Goal: Task Accomplishment & Management: Complete application form

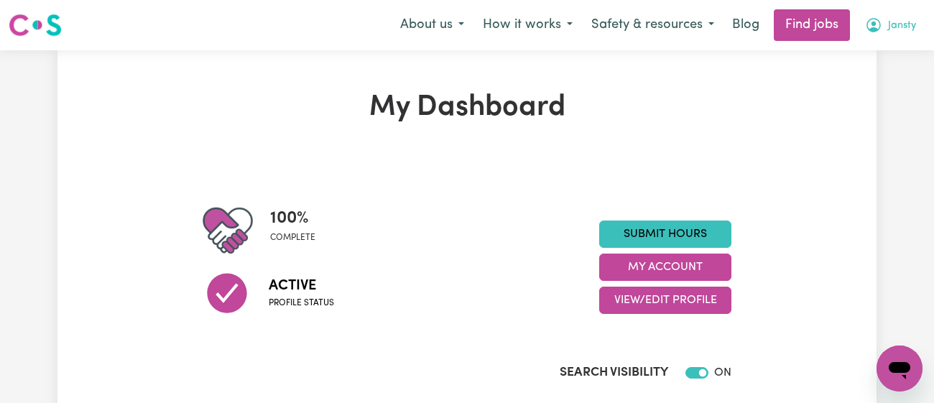
click at [897, 32] on span "Jansty" at bounding box center [902, 26] width 28 height 16
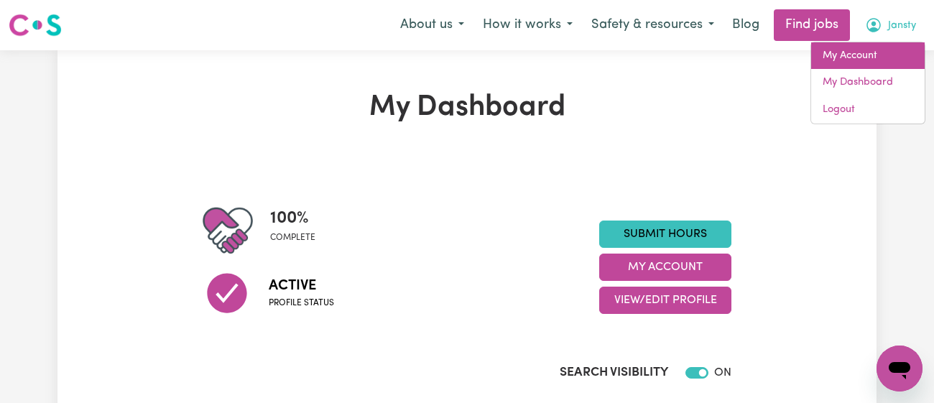
click at [872, 54] on link "My Account" at bounding box center [868, 55] width 114 height 27
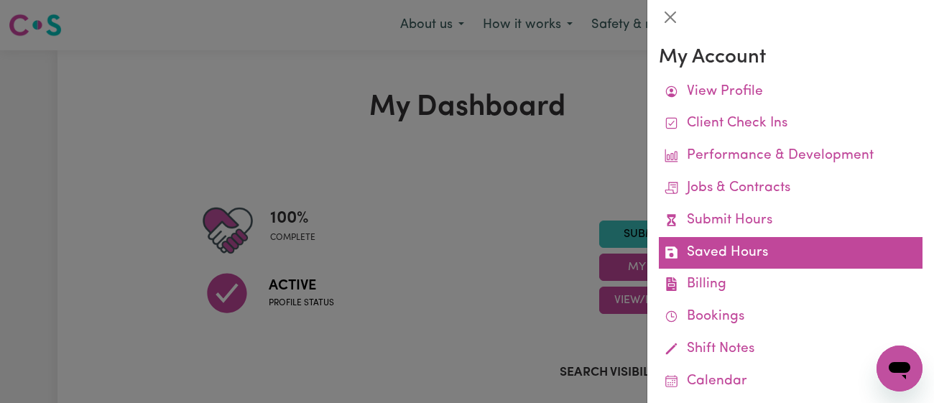
click at [723, 244] on link "Saved Hours" at bounding box center [791, 253] width 264 height 32
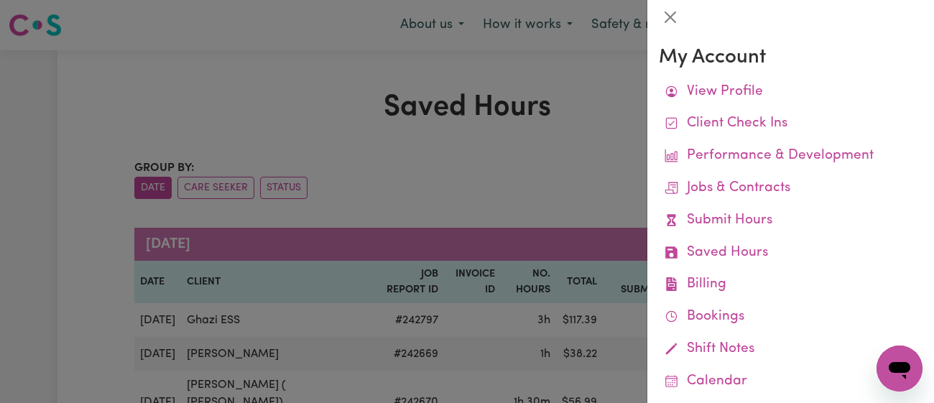
click at [544, 111] on div at bounding box center [467, 201] width 934 height 403
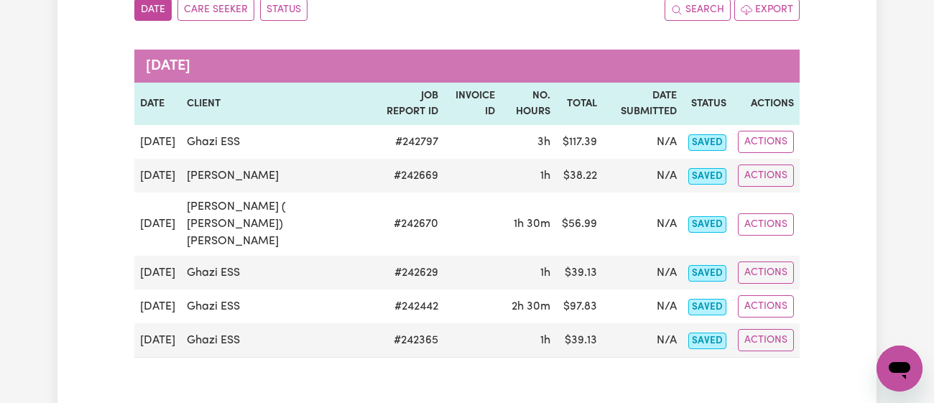
scroll to position [176, 0]
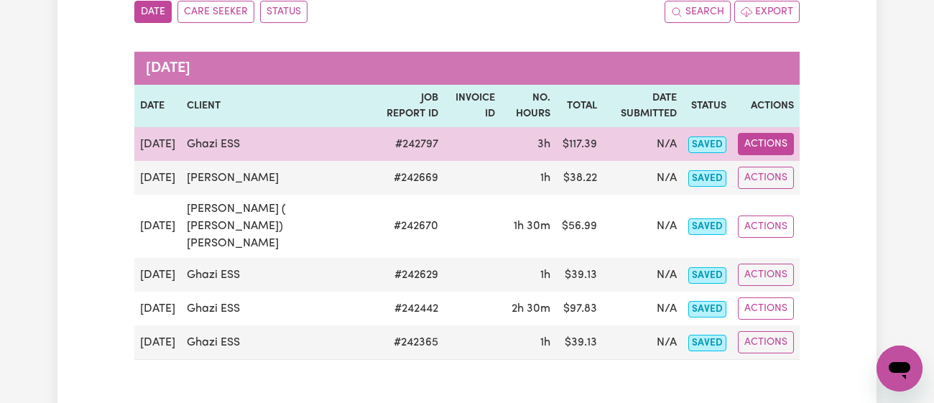
click at [774, 133] on button "Actions" at bounding box center [766, 144] width 56 height 22
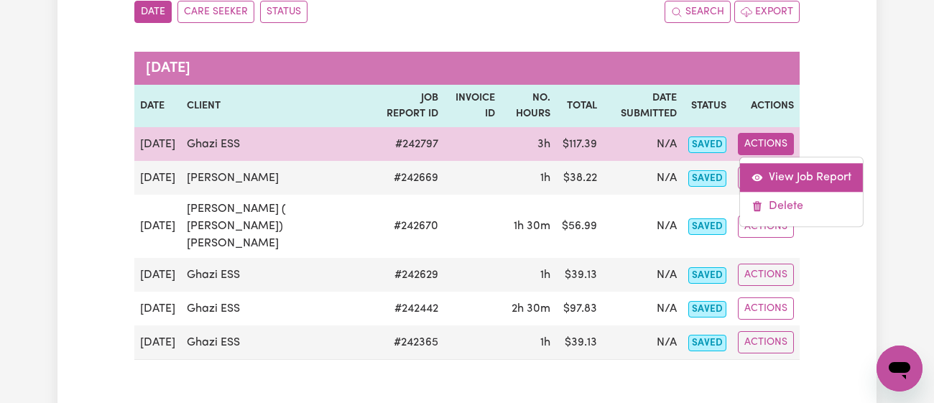
click at [778, 164] on link "View Job Report" at bounding box center [801, 178] width 123 height 29
select select "pm"
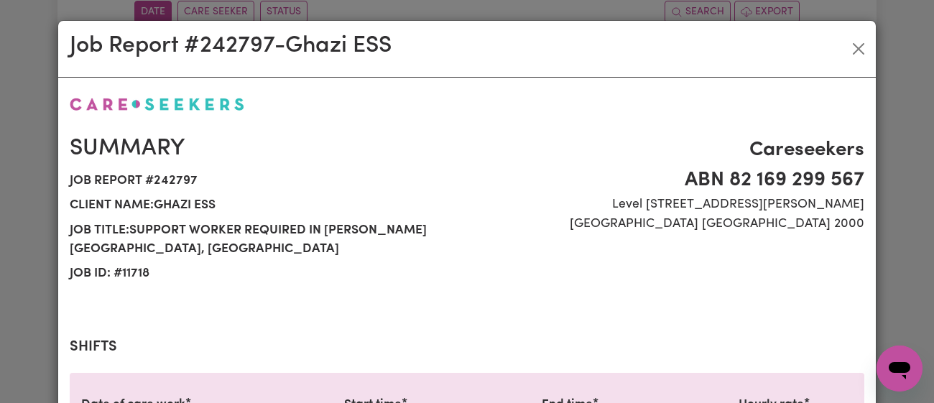
scroll to position [529, 0]
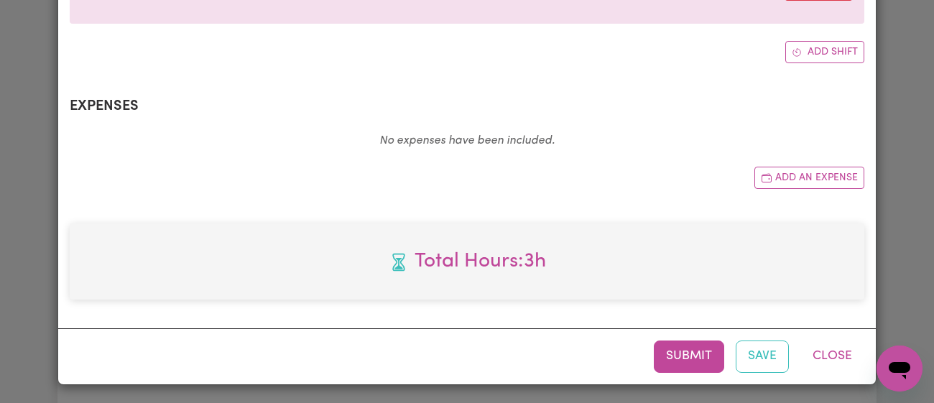
select select "43-Weekday"
click at [684, 349] on button "Submit" at bounding box center [689, 357] width 70 height 32
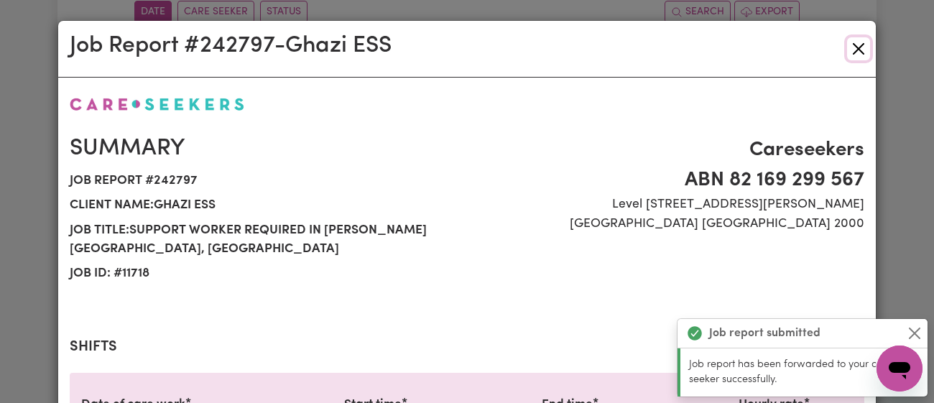
click at [857, 45] on button "Close" at bounding box center [858, 48] width 23 height 23
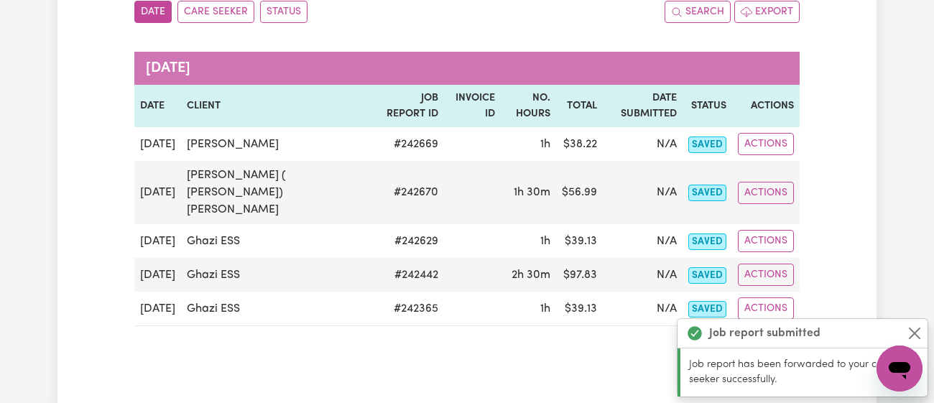
click at [909, 324] on div "Job report submitted" at bounding box center [802, 333] width 250 height 29
click at [912, 327] on button "Close" at bounding box center [914, 333] width 17 height 17
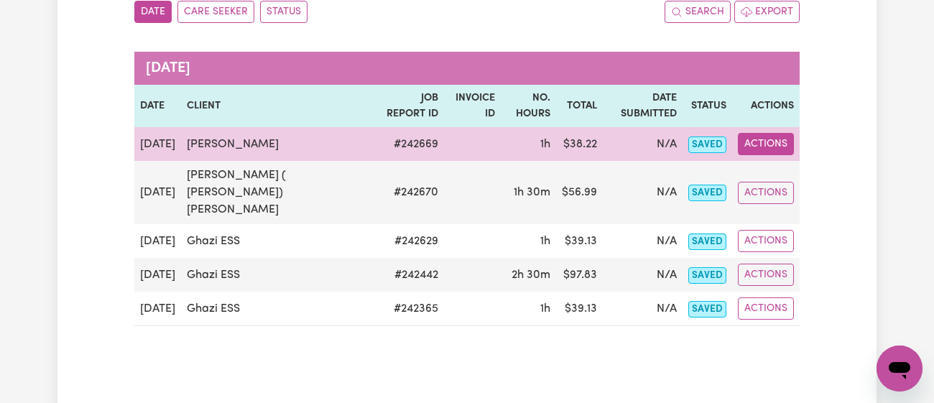
click at [782, 133] on button "Actions" at bounding box center [766, 144] width 56 height 22
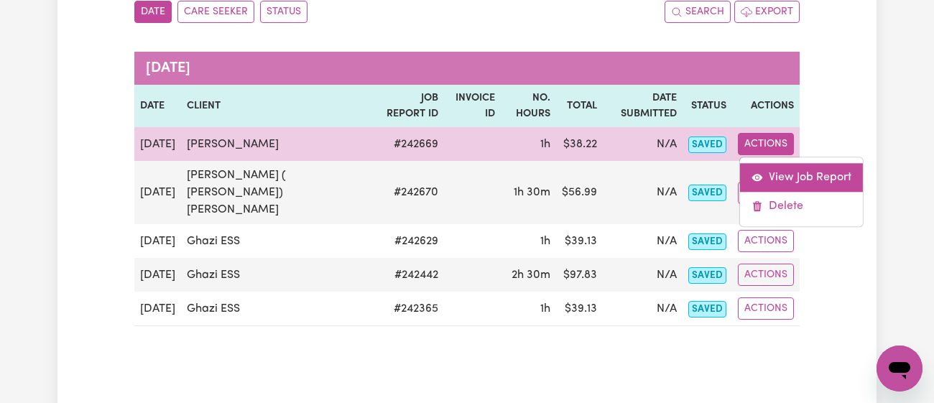
click at [779, 164] on link "View Job Report" at bounding box center [801, 178] width 123 height 29
select select "pm"
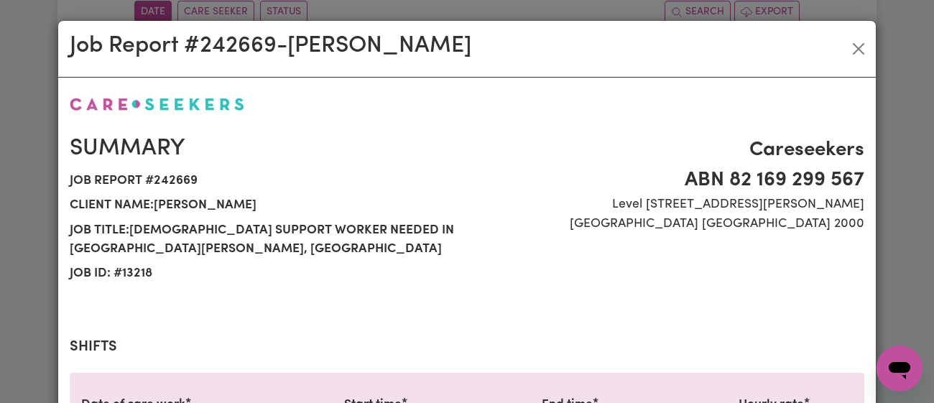
scroll to position [529, 0]
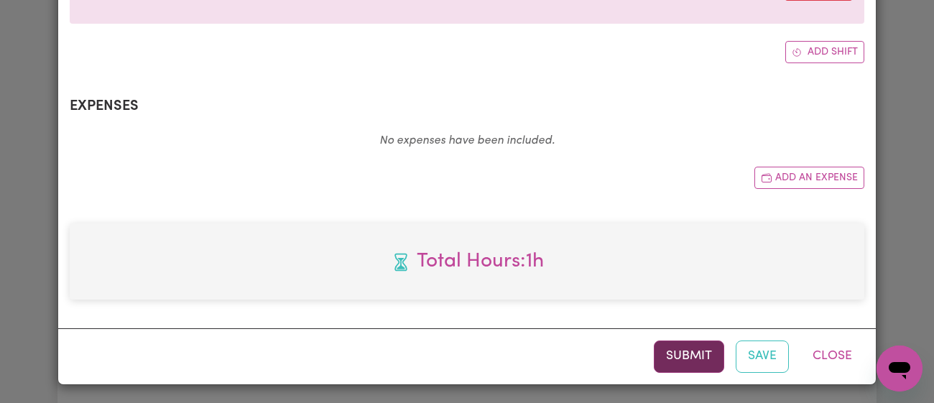
click at [685, 358] on button "Submit" at bounding box center [689, 357] width 70 height 32
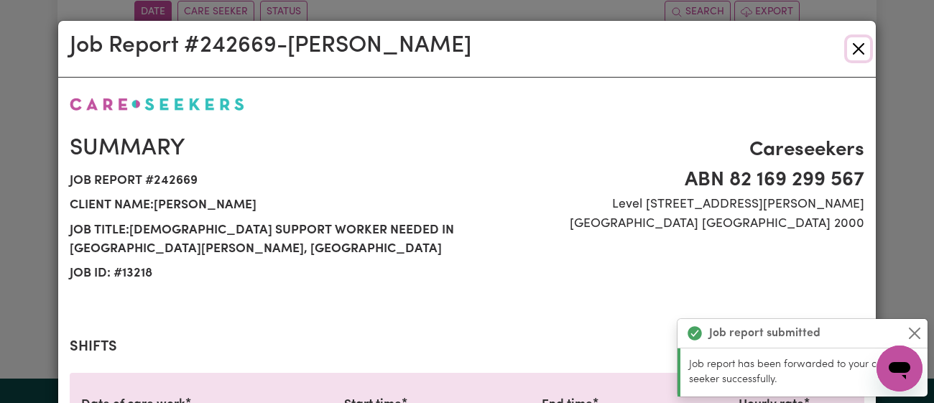
click at [860, 40] on button "Close" at bounding box center [858, 48] width 23 height 23
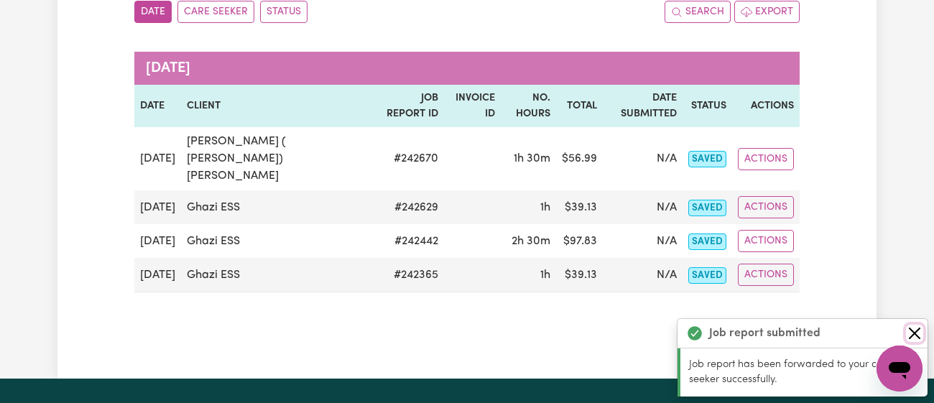
click at [917, 328] on button "Close" at bounding box center [914, 333] width 17 height 17
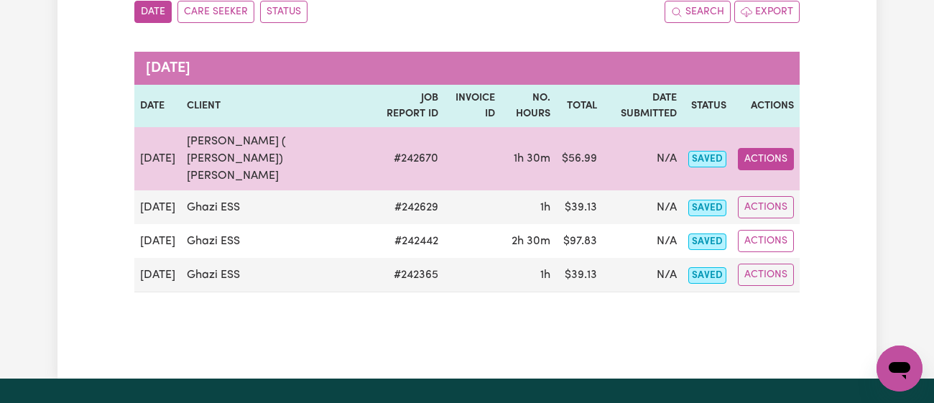
click at [752, 148] on button "Actions" at bounding box center [766, 159] width 56 height 22
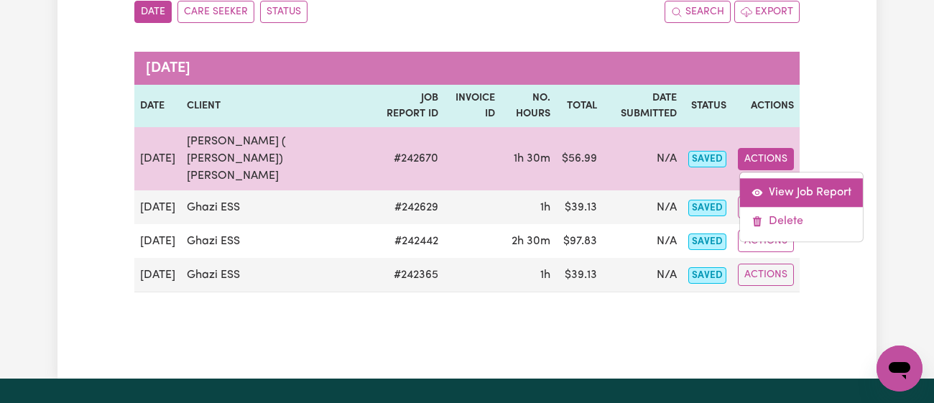
click at [786, 178] on link "View Job Report" at bounding box center [801, 192] width 123 height 29
select select "pm"
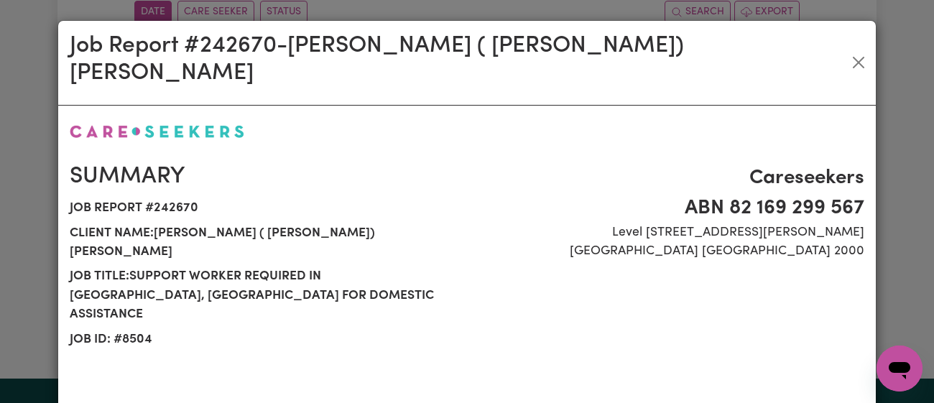
select select "41.75-Weekday"
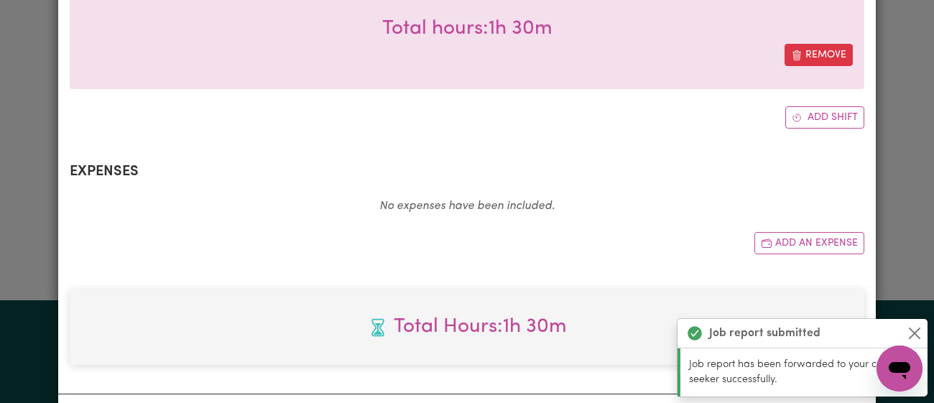
scroll to position [0, 0]
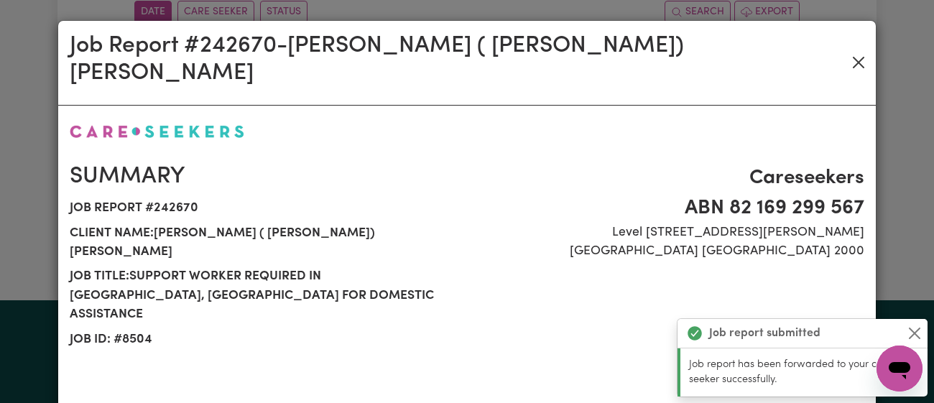
click at [851, 51] on button "Close" at bounding box center [859, 62] width 22 height 23
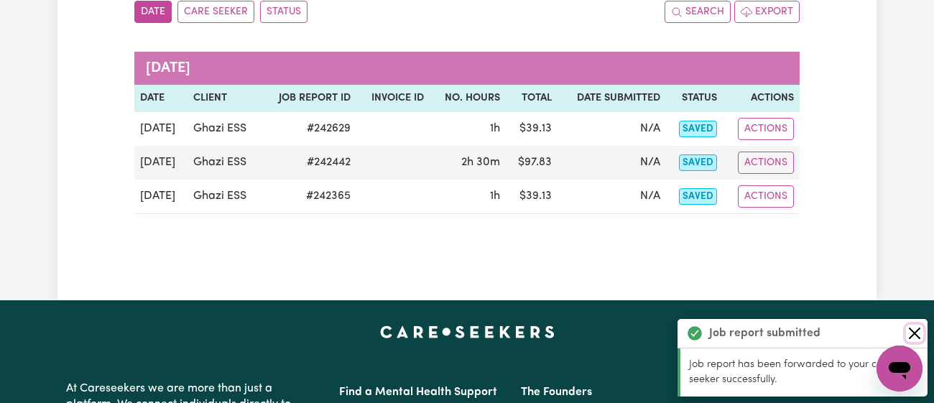
click at [917, 338] on button "Close" at bounding box center [914, 333] width 17 height 17
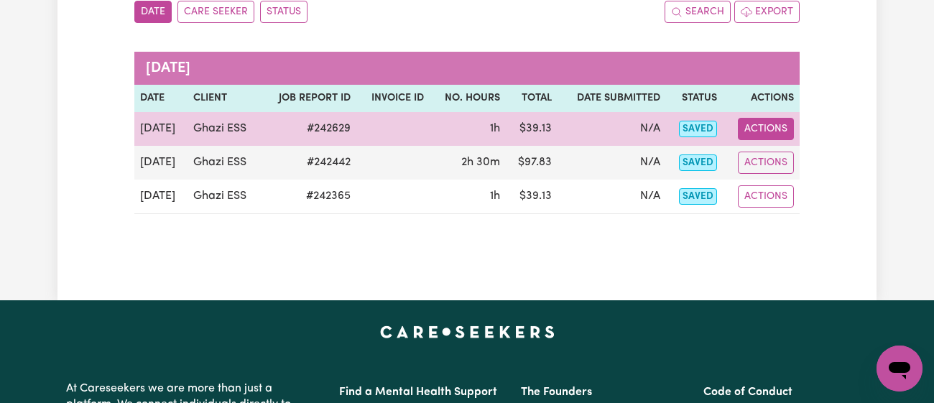
click at [754, 129] on button "Actions" at bounding box center [766, 129] width 56 height 22
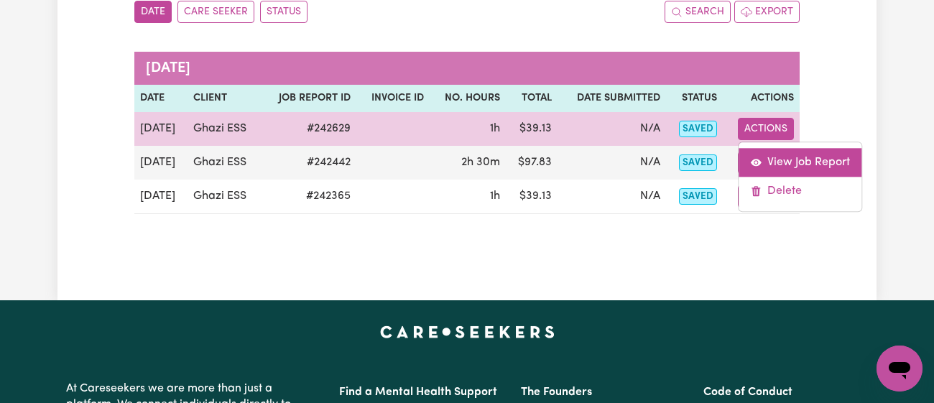
click at [769, 150] on link "View Job Report" at bounding box center [799, 162] width 123 height 29
select select "pm"
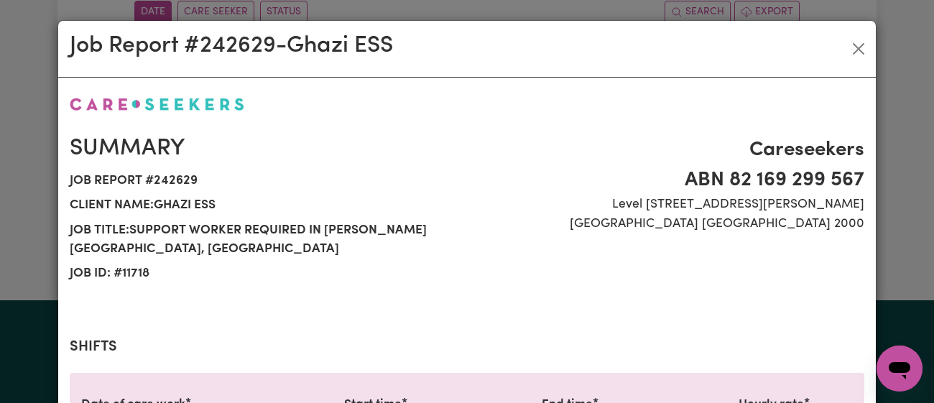
select select "43-Weekday"
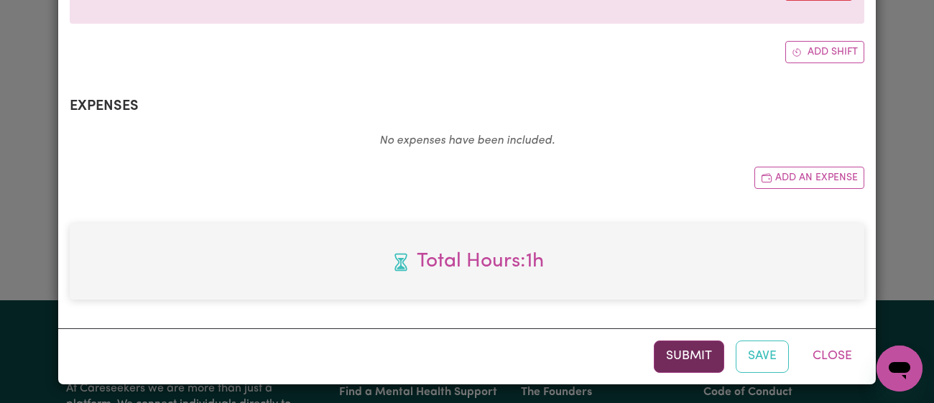
click at [690, 355] on button "Submit" at bounding box center [689, 357] width 70 height 32
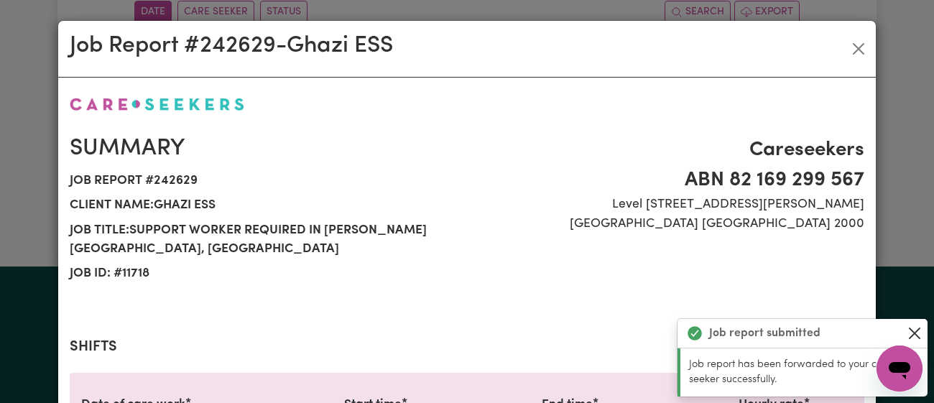
click at [920, 328] on button "Close" at bounding box center [914, 333] width 17 height 17
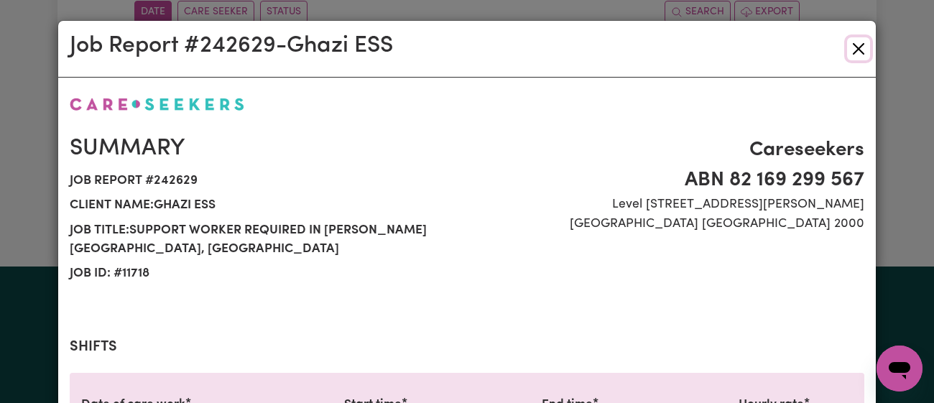
click at [864, 47] on button "Close" at bounding box center [858, 48] width 23 height 23
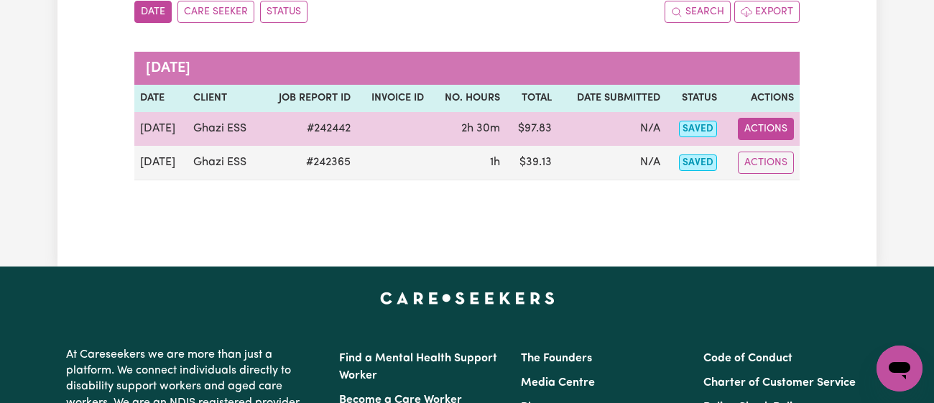
click at [764, 129] on button "Actions" at bounding box center [766, 129] width 56 height 22
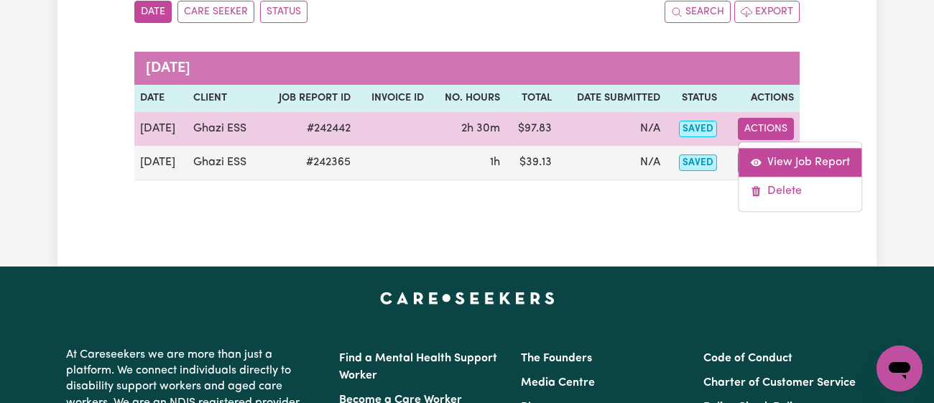
click at [797, 152] on link "View Job Report" at bounding box center [799, 162] width 123 height 29
select select "pm"
select select "43-Weekday"
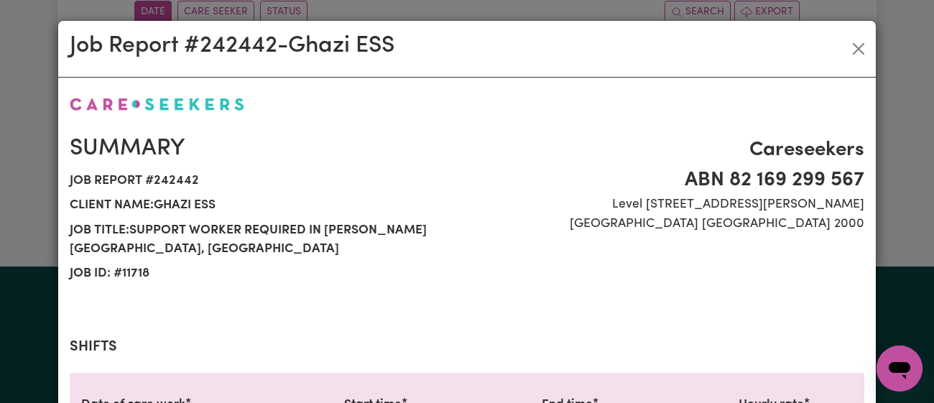
scroll to position [529, 0]
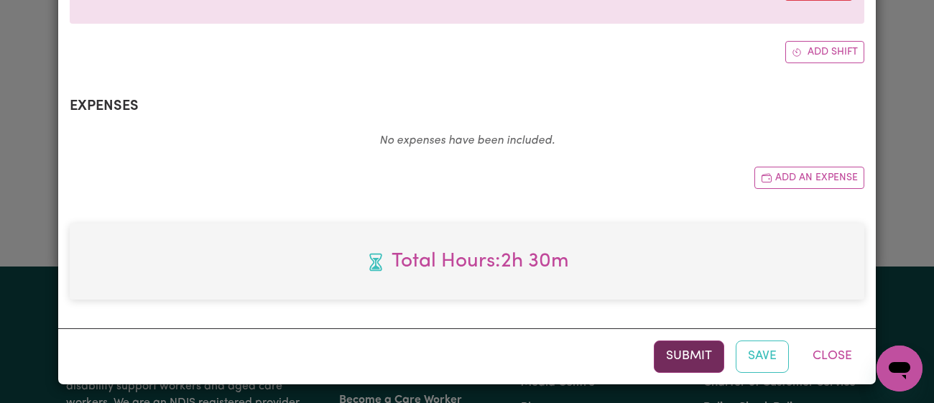
click at [708, 341] on button "Submit" at bounding box center [689, 357] width 70 height 32
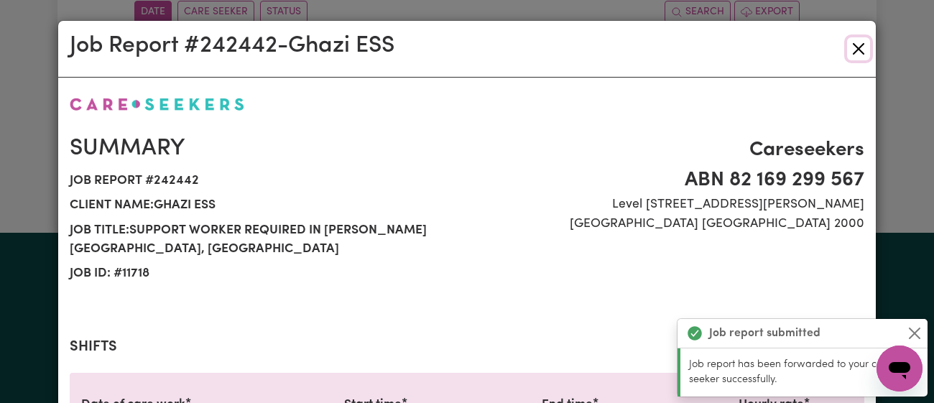
click at [853, 45] on button "Close" at bounding box center [858, 48] width 23 height 23
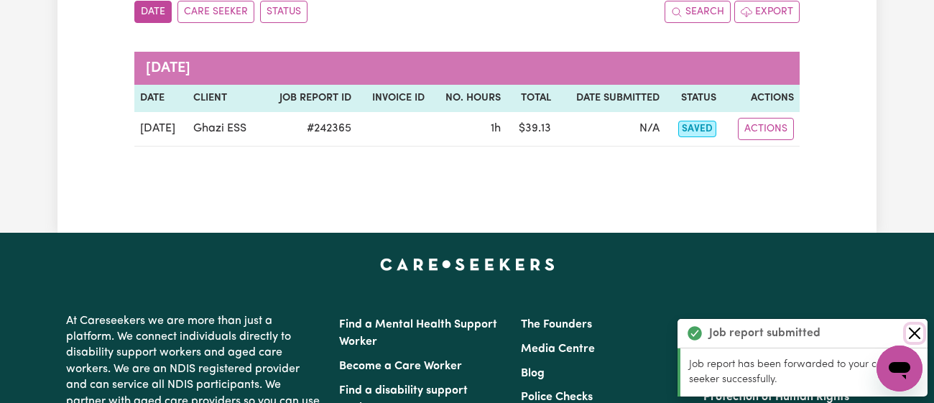
click at [918, 337] on button "Close" at bounding box center [914, 333] width 17 height 17
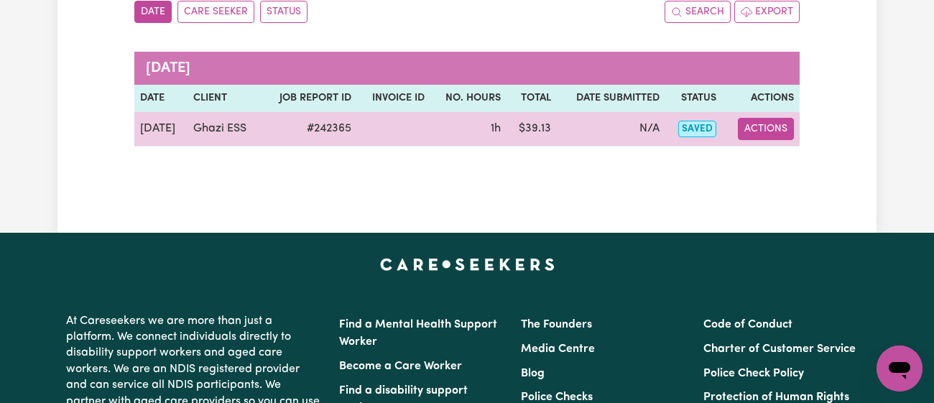
click at [757, 134] on button "Actions" at bounding box center [766, 129] width 56 height 22
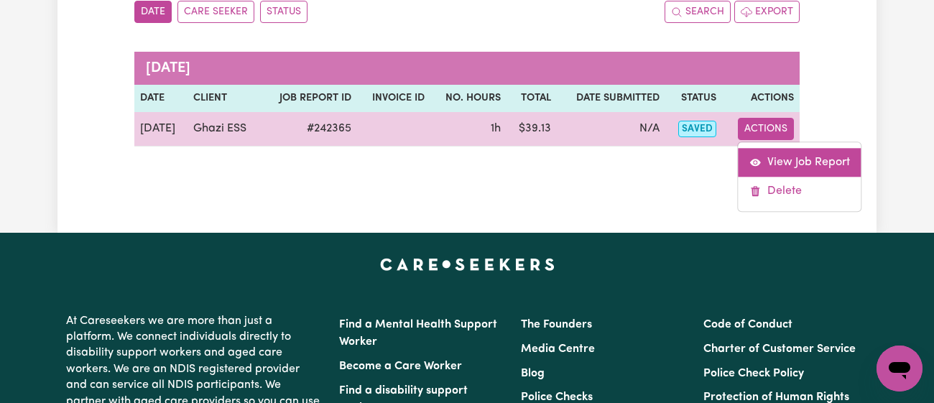
click at [775, 153] on link "View Job Report" at bounding box center [799, 162] width 123 height 29
select select "pm"
select select "43-Weekday"
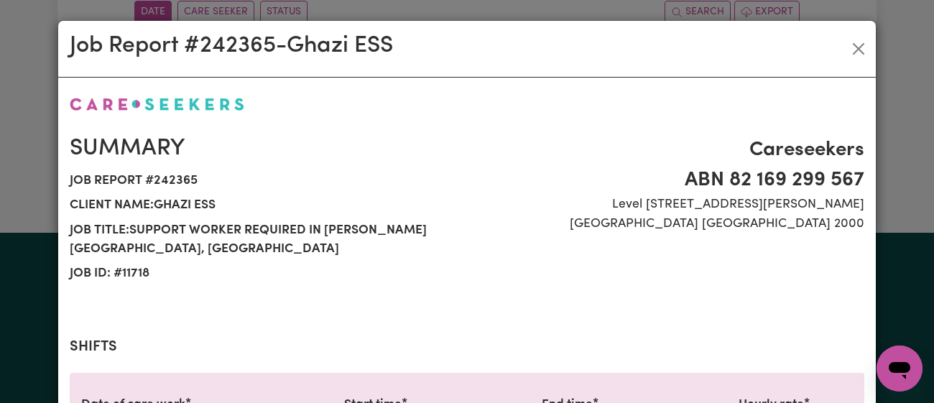
scroll to position [529, 0]
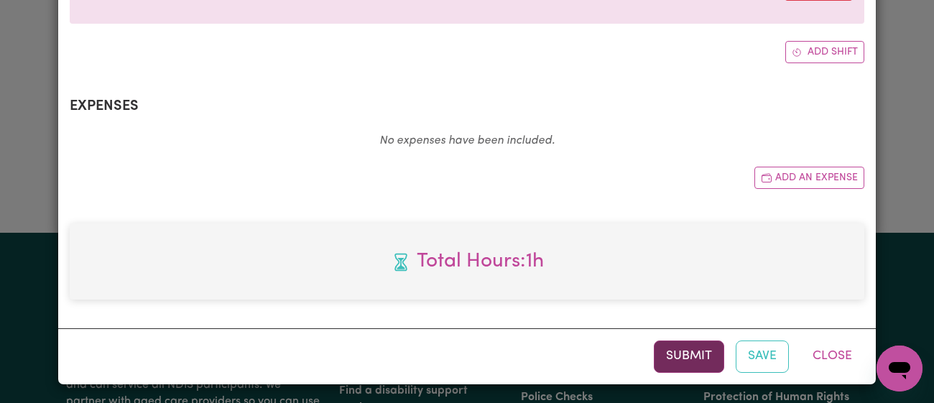
click at [703, 362] on button "Submit" at bounding box center [689, 357] width 70 height 32
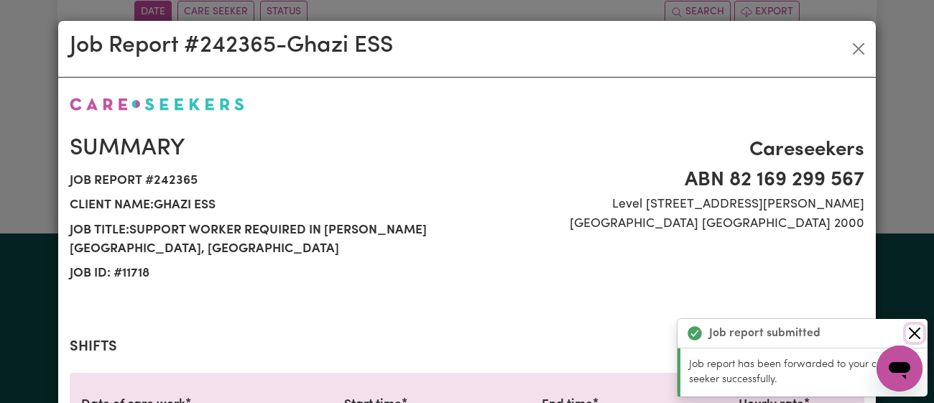
click at [917, 334] on button "Close" at bounding box center [914, 333] width 17 height 17
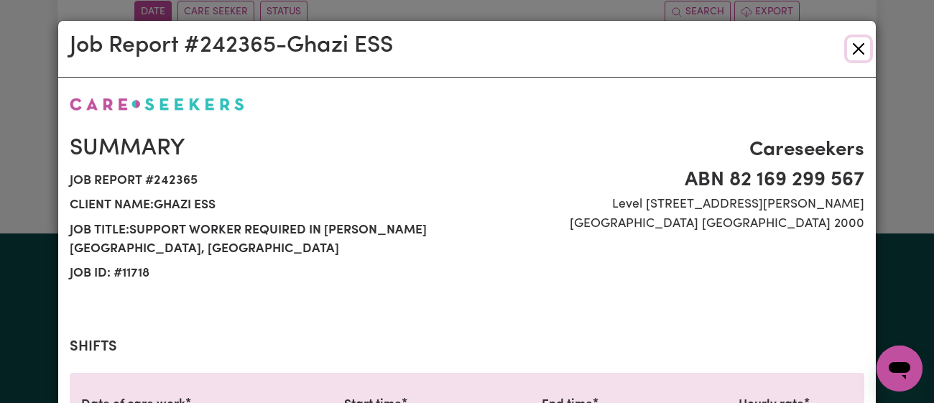
click at [858, 54] on button "Close" at bounding box center [858, 48] width 23 height 23
